Goal: Information Seeking & Learning: Learn about a topic

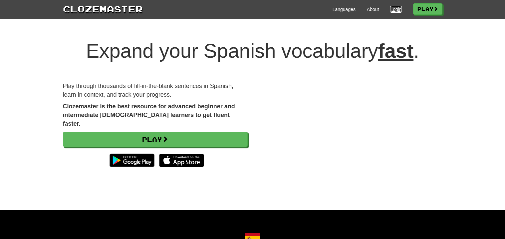
click at [397, 10] on link "Login" at bounding box center [395, 9] width 11 height 7
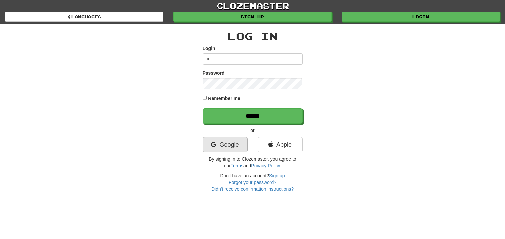
type input "*"
click at [218, 148] on link "Google" at bounding box center [225, 144] width 45 height 15
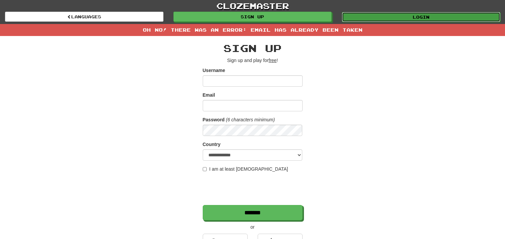
click at [361, 16] on link "Login" at bounding box center [421, 17] width 159 height 10
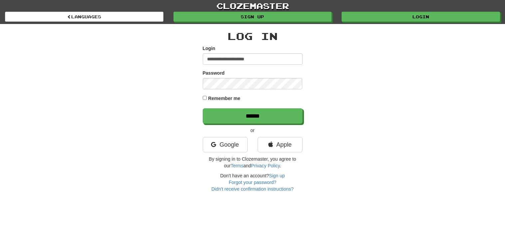
type input "**********"
click at [237, 100] on label "Remember me" at bounding box center [224, 98] width 32 height 7
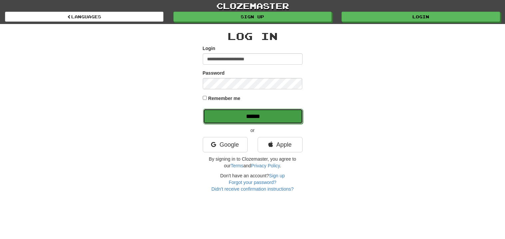
click at [245, 110] on input "******" at bounding box center [253, 116] width 100 height 15
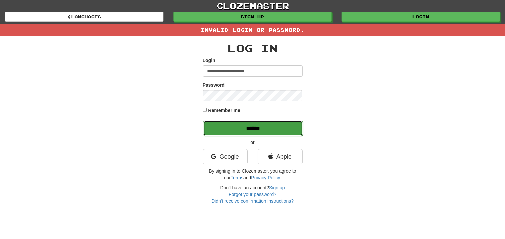
click at [255, 123] on input "******" at bounding box center [253, 128] width 100 height 15
click at [279, 128] on input "******" at bounding box center [253, 128] width 100 height 15
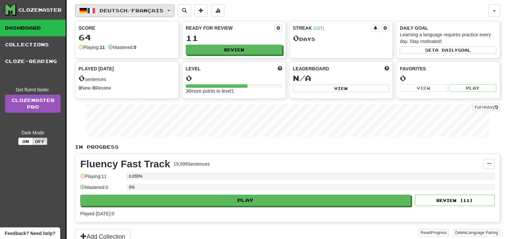
click at [156, 10] on span "Deutsch / Français" at bounding box center [132, 11] width 64 height 6
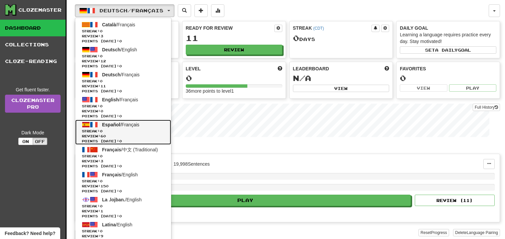
click at [148, 129] on span "Streak: 0" at bounding box center [123, 131] width 83 height 5
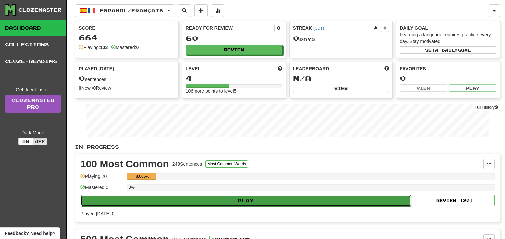
click at [273, 199] on button "Play" at bounding box center [246, 200] width 331 height 11
select select "**"
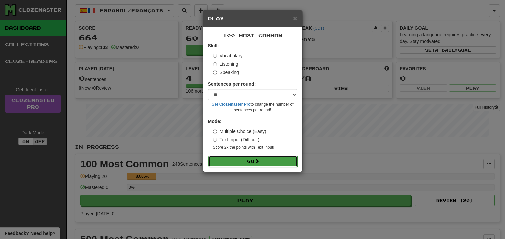
click at [277, 156] on button "Go" at bounding box center [253, 161] width 89 height 11
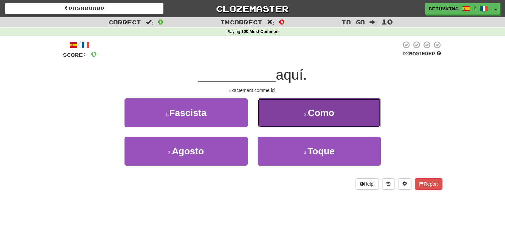
click at [260, 110] on button "2 . [GEOGRAPHIC_DATA]" at bounding box center [319, 112] width 123 height 29
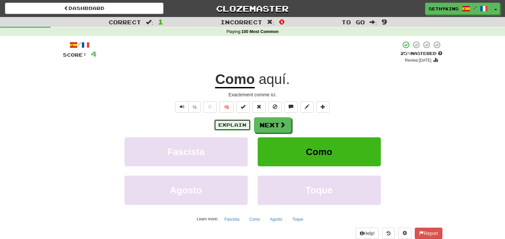
click at [227, 126] on button "Explain" at bounding box center [232, 124] width 37 height 11
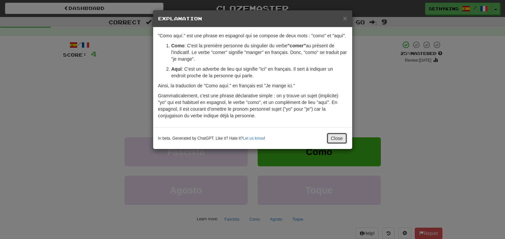
click at [330, 136] on button "Close" at bounding box center [337, 138] width 21 height 11
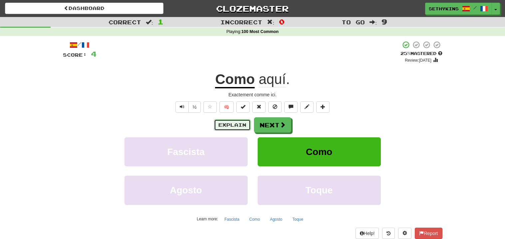
click at [243, 128] on button "Explain" at bounding box center [232, 124] width 37 height 11
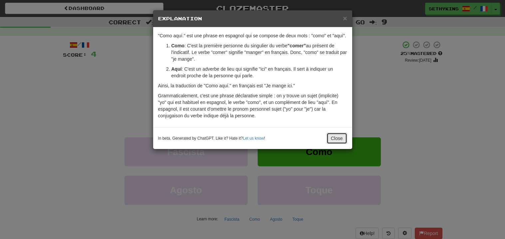
click at [340, 141] on button "Close" at bounding box center [337, 138] width 21 height 11
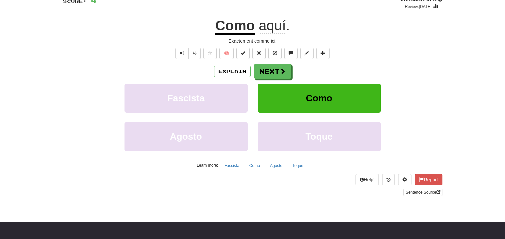
scroll to position [66, 0]
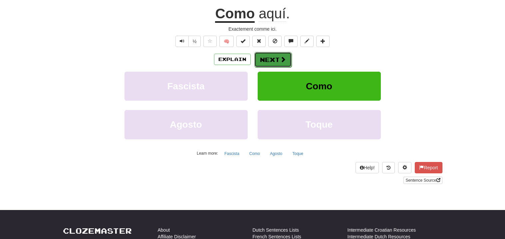
click at [264, 63] on button "Next" at bounding box center [272, 59] width 37 height 15
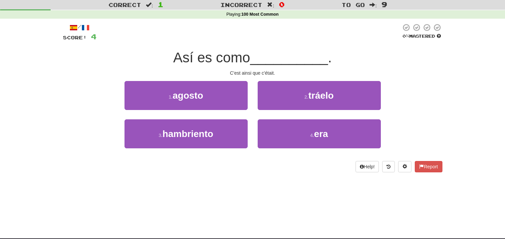
scroll to position [15, 0]
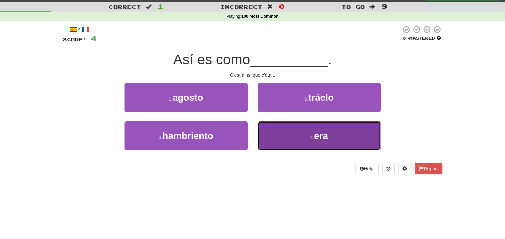
click at [288, 133] on button "4 . era" at bounding box center [319, 135] width 123 height 29
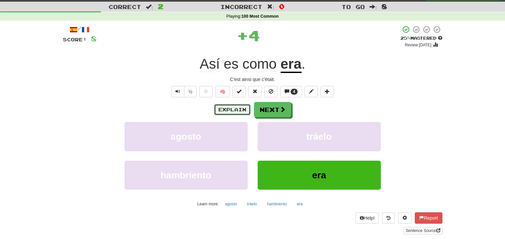
click at [234, 109] on button "Explain" at bounding box center [232, 109] width 37 height 11
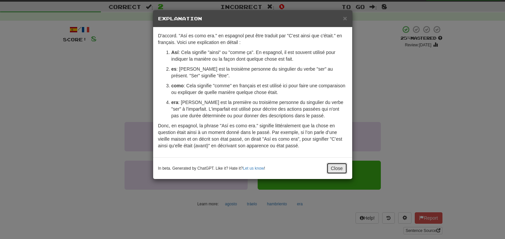
click at [332, 166] on button "Close" at bounding box center [337, 168] width 21 height 11
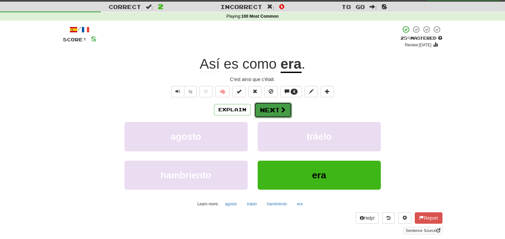
click at [276, 110] on button "Next" at bounding box center [272, 109] width 37 height 15
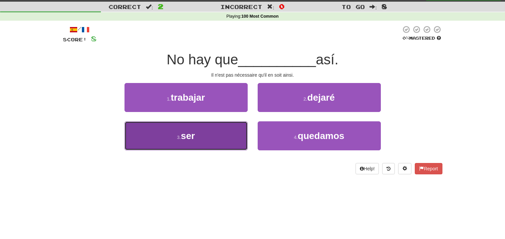
click at [229, 127] on button "3 . ser" at bounding box center [186, 135] width 123 height 29
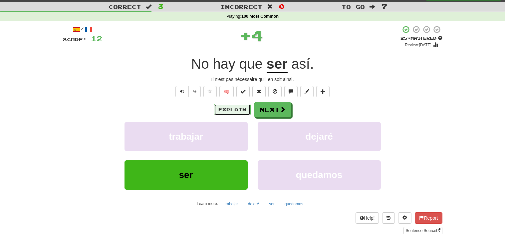
click at [236, 108] on button "Explain" at bounding box center [232, 109] width 37 height 11
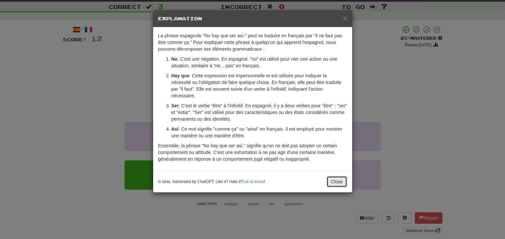
click at [335, 181] on button "Close" at bounding box center [337, 181] width 21 height 11
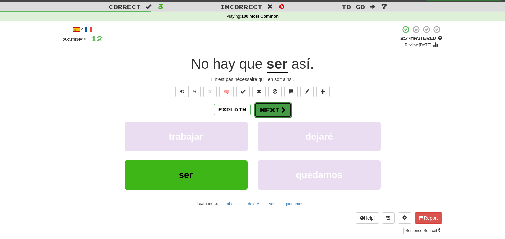
click at [259, 113] on button "Next" at bounding box center [272, 109] width 37 height 15
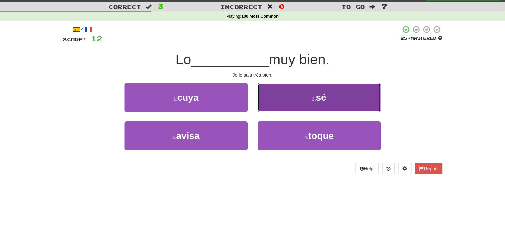
click at [292, 105] on button "2 . sé" at bounding box center [319, 97] width 123 height 29
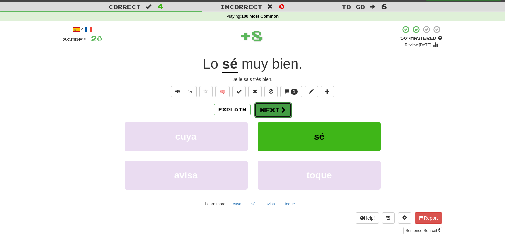
click at [267, 110] on button "Next" at bounding box center [272, 109] width 37 height 15
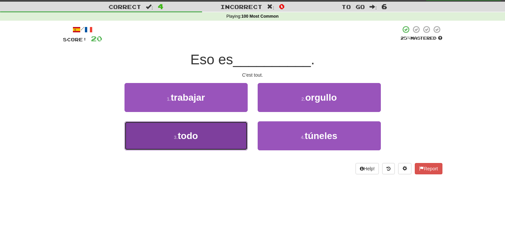
click at [217, 137] on button "3 . todo" at bounding box center [186, 135] width 123 height 29
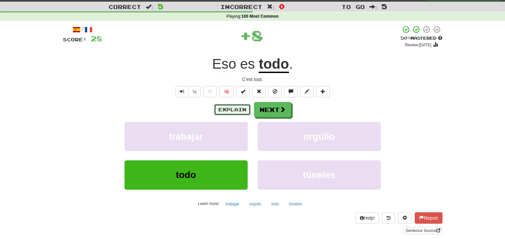
click at [240, 111] on button "Explain" at bounding box center [232, 109] width 37 height 11
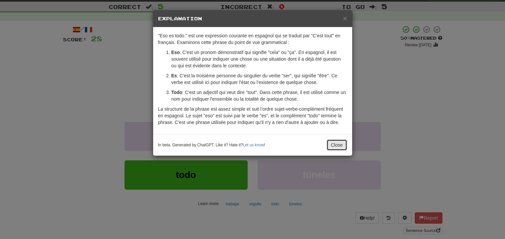
click at [334, 142] on button "Close" at bounding box center [337, 144] width 21 height 11
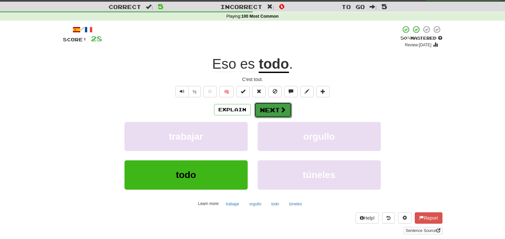
click at [285, 111] on button "Next" at bounding box center [272, 109] width 37 height 15
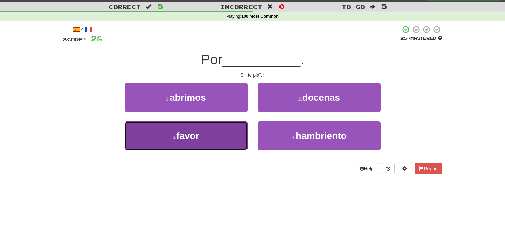
click at [221, 139] on button "3 . favor" at bounding box center [186, 135] width 123 height 29
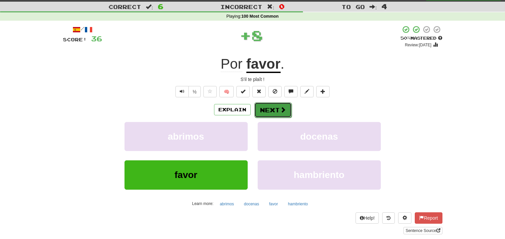
click at [271, 114] on button "Next" at bounding box center [272, 109] width 37 height 15
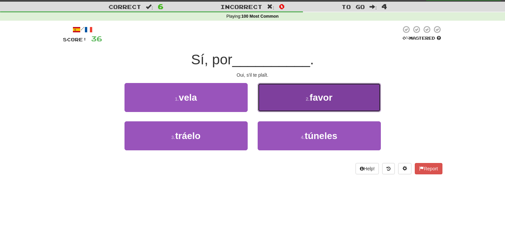
click at [331, 105] on button "2 . favor" at bounding box center [319, 97] width 123 height 29
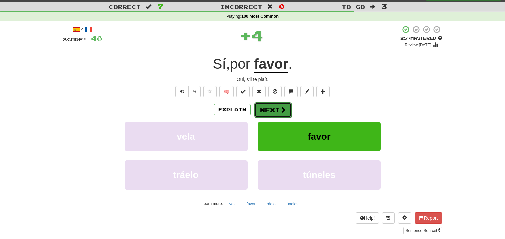
click at [275, 110] on button "Next" at bounding box center [272, 109] width 37 height 15
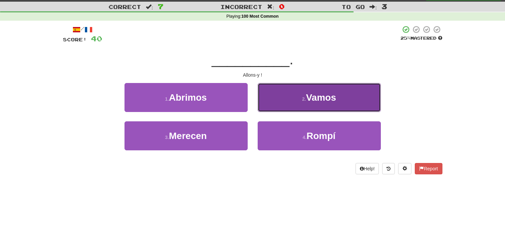
click at [345, 90] on button "2 . Vamos" at bounding box center [319, 97] width 123 height 29
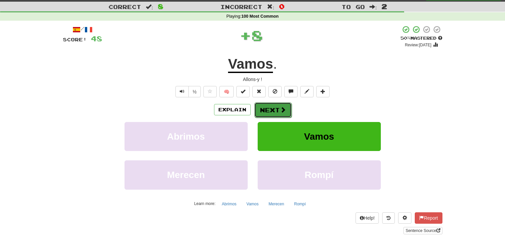
click at [280, 111] on span at bounding box center [283, 110] width 6 height 6
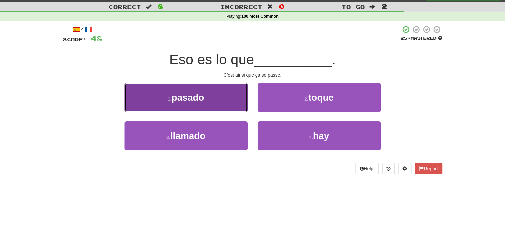
click at [202, 106] on button "1 . pasado" at bounding box center [186, 97] width 123 height 29
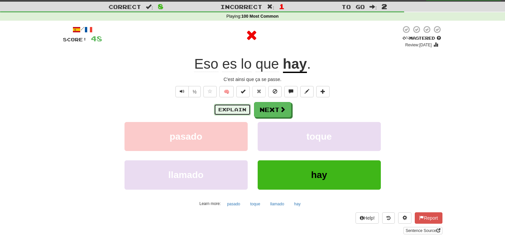
click at [234, 109] on button "Explain" at bounding box center [232, 109] width 37 height 11
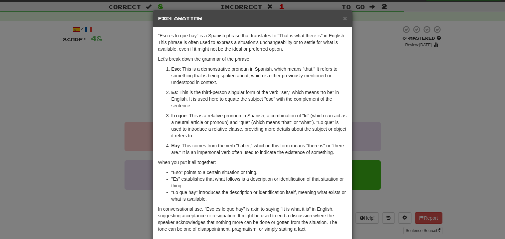
click at [341, 21] on h5 "Explanation" at bounding box center [252, 18] width 189 height 7
click at [345, 18] on span "×" at bounding box center [345, 18] width 4 height 8
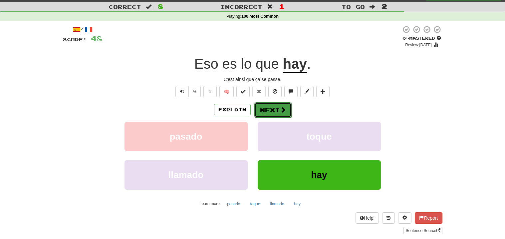
click at [262, 108] on button "Next" at bounding box center [272, 109] width 37 height 15
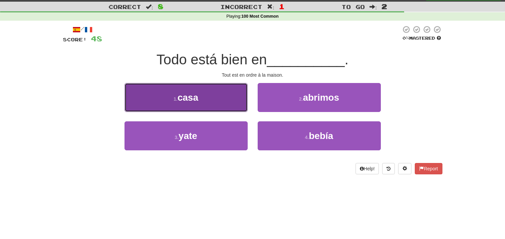
click at [236, 102] on button "1 . casa" at bounding box center [186, 97] width 123 height 29
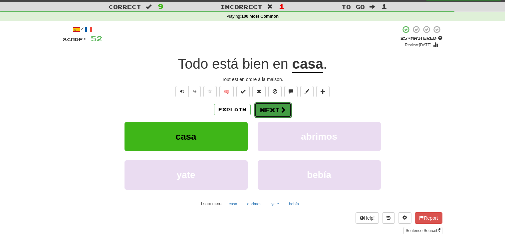
click at [262, 109] on button "Next" at bounding box center [272, 109] width 37 height 15
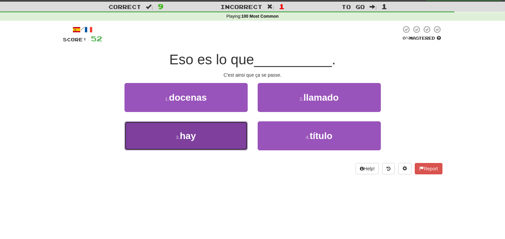
click at [231, 124] on button "3 . hay" at bounding box center [186, 135] width 123 height 29
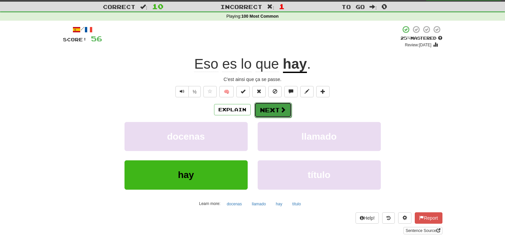
click at [271, 113] on button "Next" at bounding box center [272, 109] width 37 height 15
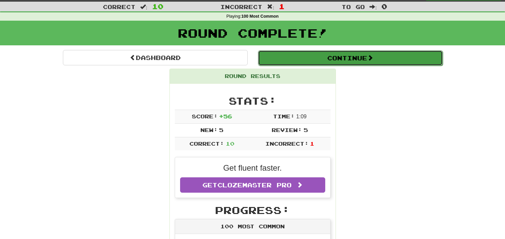
click at [355, 57] on button "Continue" at bounding box center [350, 57] width 185 height 15
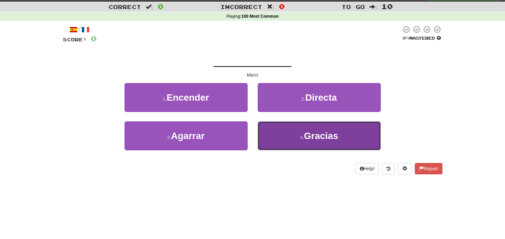
click at [306, 146] on button "4 . Gracias" at bounding box center [319, 135] width 123 height 29
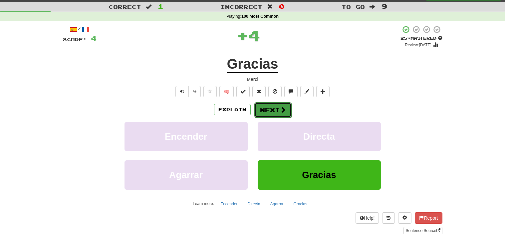
click at [283, 113] on button "Next" at bounding box center [272, 109] width 37 height 15
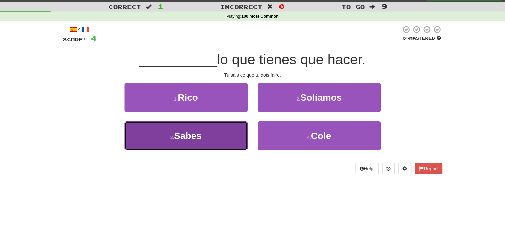
click at [199, 131] on span "Sabes" at bounding box center [188, 136] width 28 height 10
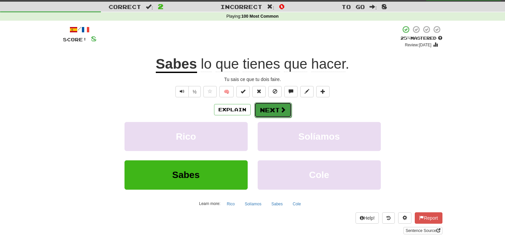
click at [270, 113] on button "Next" at bounding box center [272, 109] width 37 height 15
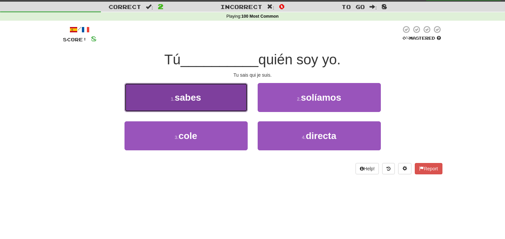
click at [231, 106] on button "1 . sabes" at bounding box center [186, 97] width 123 height 29
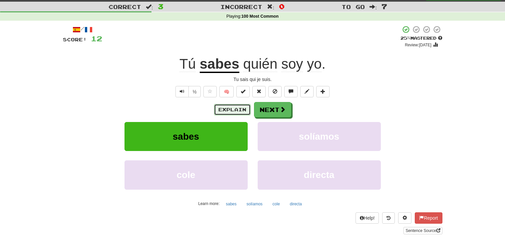
click at [229, 111] on button "Explain" at bounding box center [232, 109] width 37 height 11
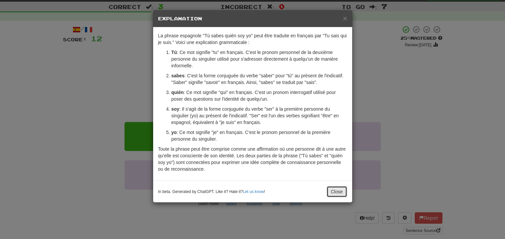
click at [330, 192] on button "Close" at bounding box center [337, 191] width 21 height 11
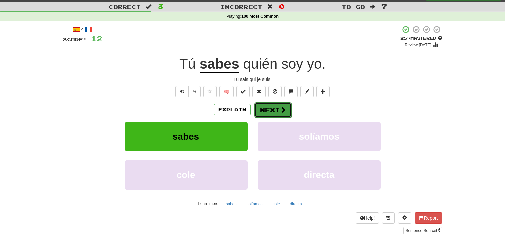
click at [268, 106] on button "Next" at bounding box center [272, 109] width 37 height 15
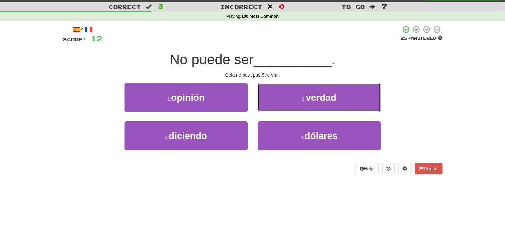
click at [268, 106] on button "2 . verdad" at bounding box center [319, 97] width 123 height 29
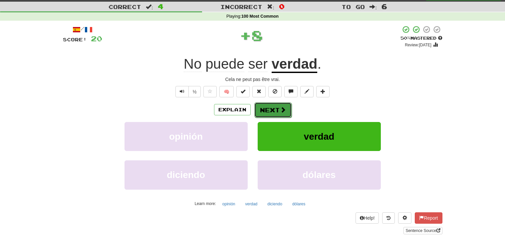
click at [279, 115] on button "Next" at bounding box center [272, 109] width 37 height 15
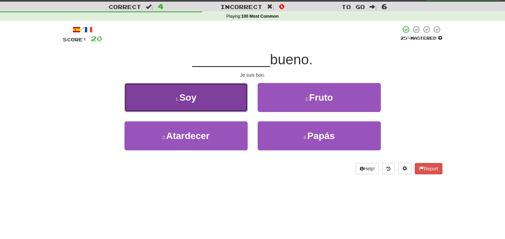
click at [225, 107] on button "1 . Soy" at bounding box center [186, 97] width 123 height 29
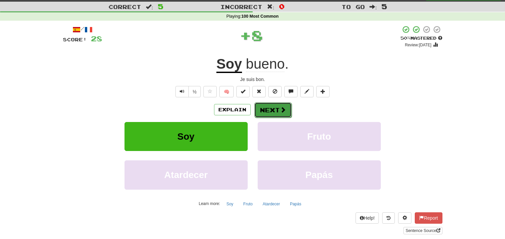
click at [278, 107] on button "Next" at bounding box center [272, 109] width 37 height 15
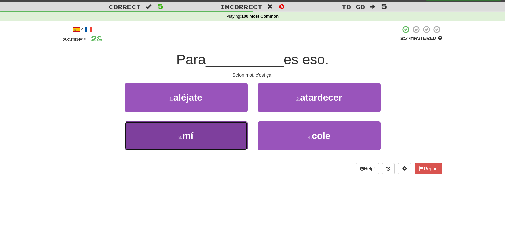
click at [194, 140] on span "mí" at bounding box center [188, 136] width 11 height 10
